Goal: Task Accomplishment & Management: Manage account settings

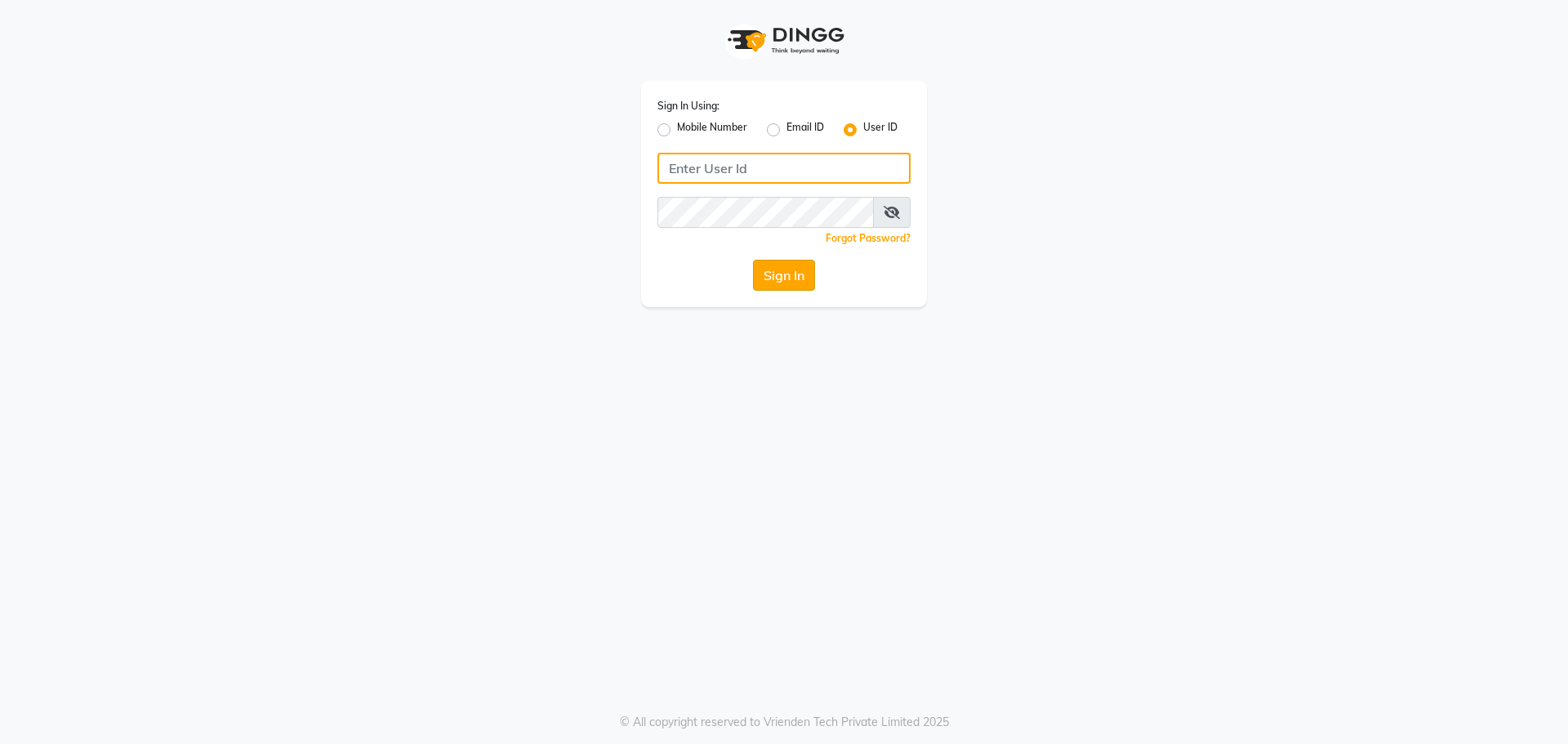
type input "kajol123"
click at [785, 273] on button "Sign In" at bounding box center [784, 275] width 62 height 31
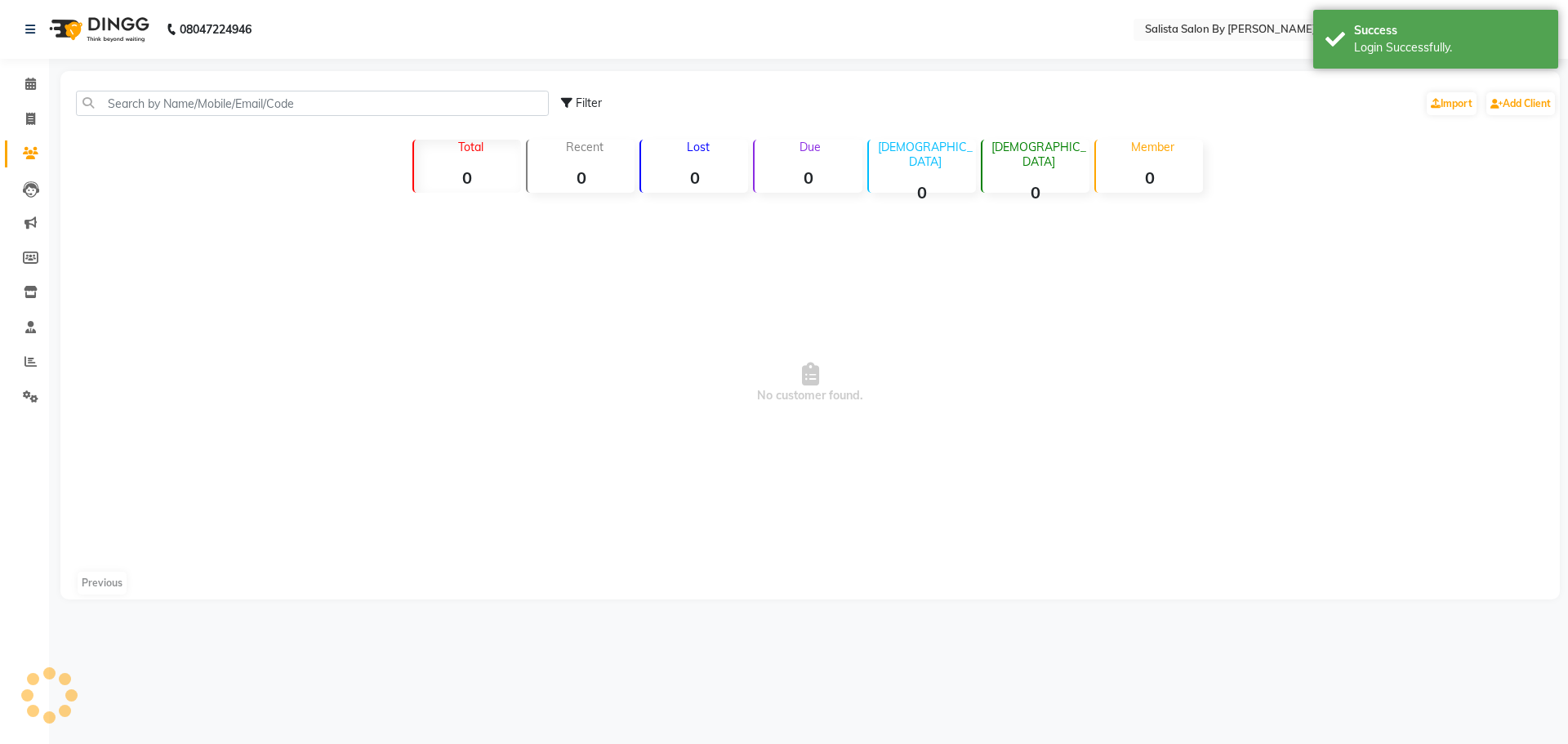
select select "en"
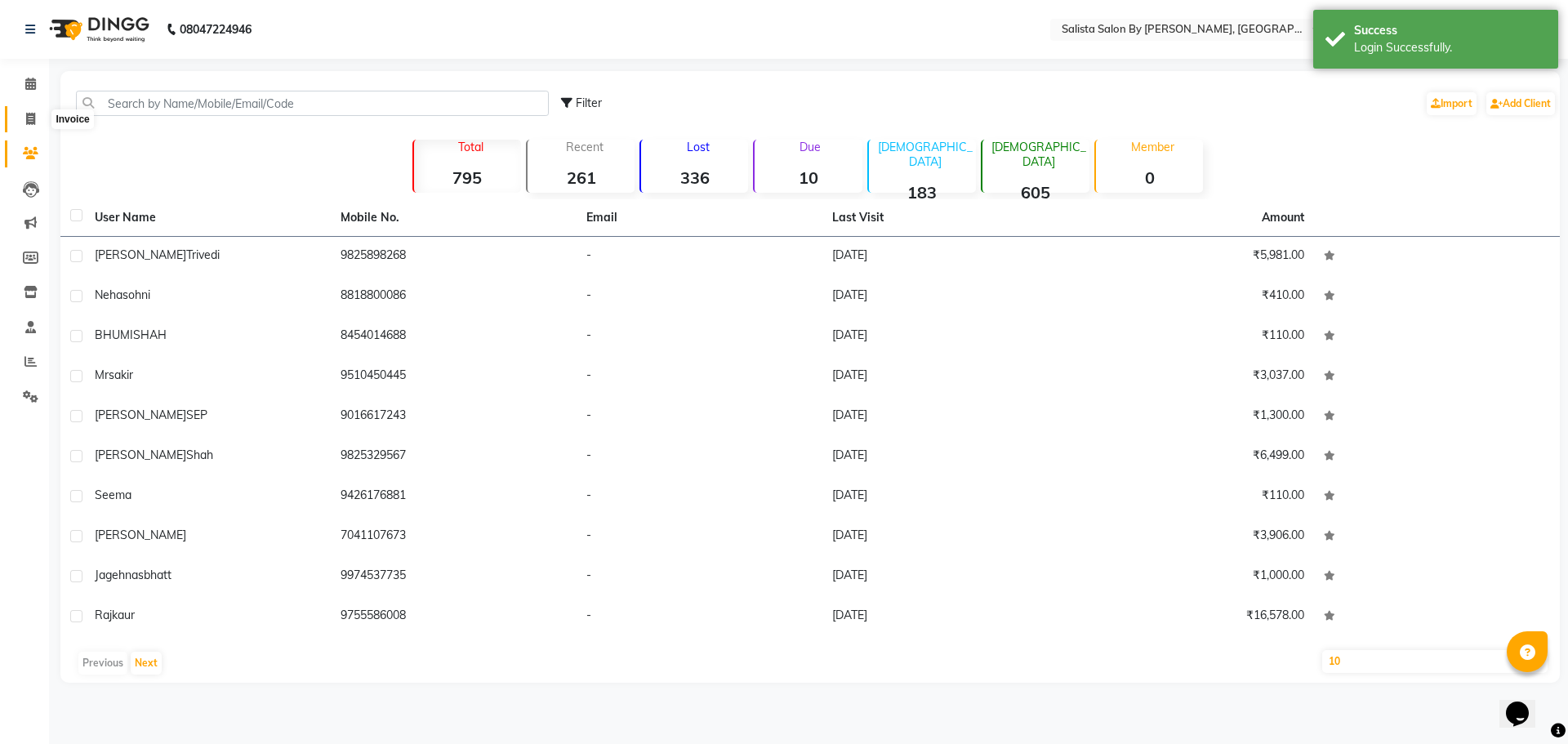
click at [28, 114] on icon at bounding box center [30, 118] width 9 height 13
select select "6878"
select select "service"
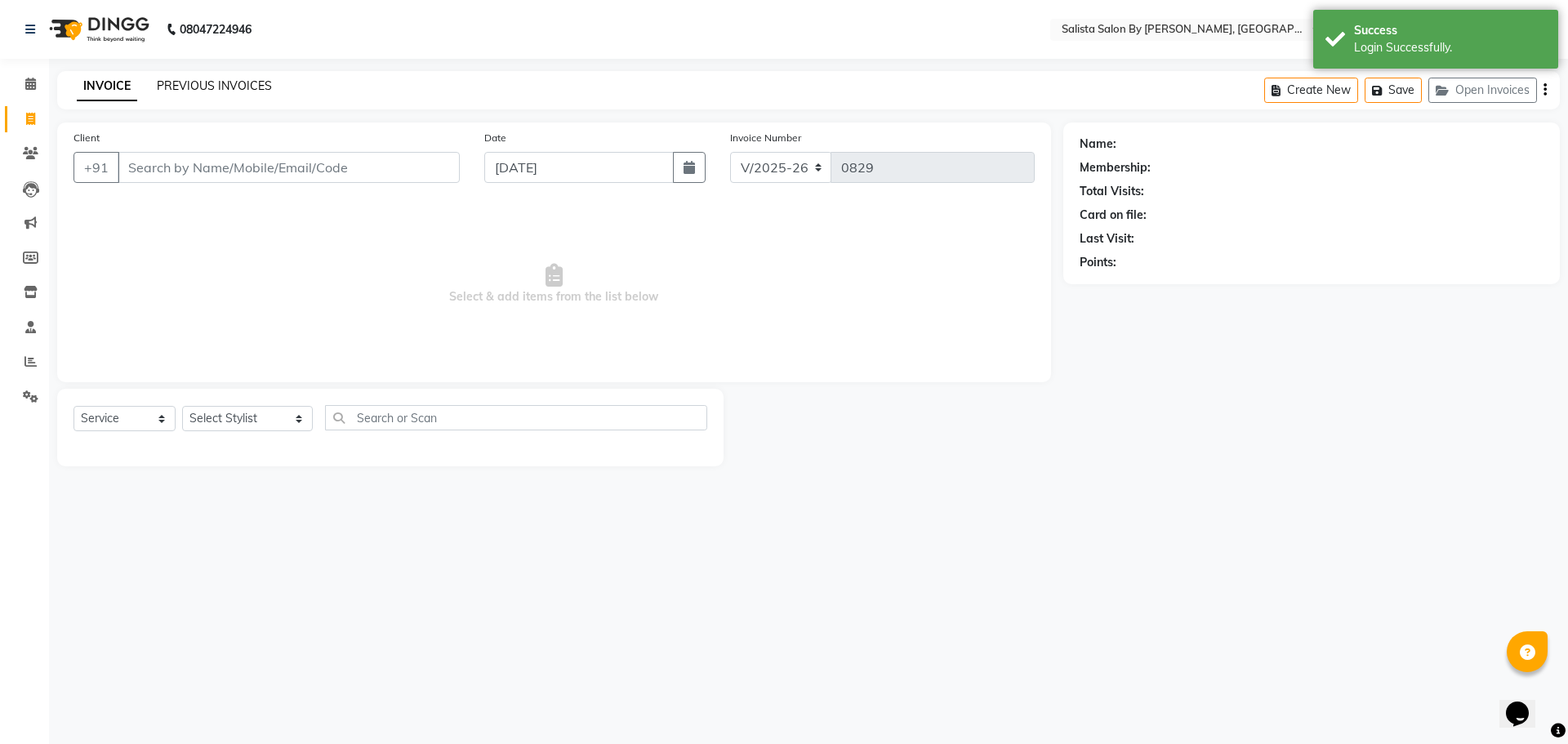
click at [194, 85] on link "PREVIOUS INVOICES" at bounding box center [214, 85] width 115 height 15
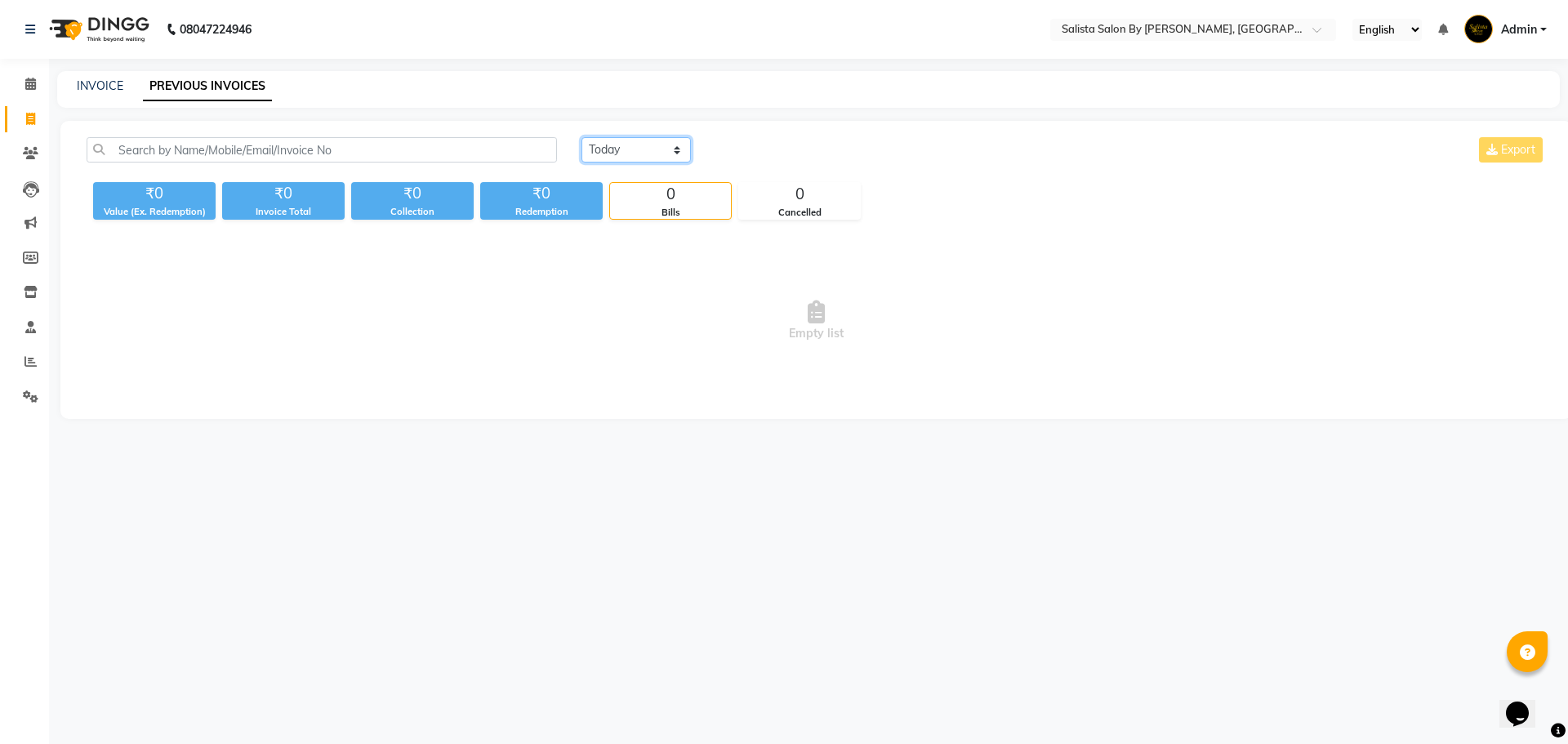
click at [633, 151] on select "[DATE] [DATE] Custom Range" at bounding box center [636, 149] width 110 height 25
select select "[DATE]"
click at [581, 137] on select "[DATE] [DATE] Custom Range" at bounding box center [636, 149] width 110 height 25
